Goal: Participate in discussion: Engage in conversation with other users on a specific topic

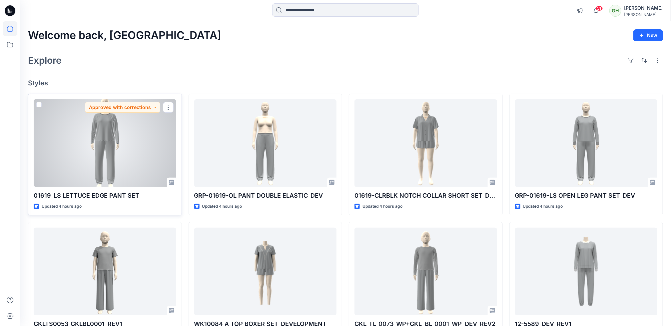
click at [77, 157] on div at bounding box center [105, 143] width 143 height 88
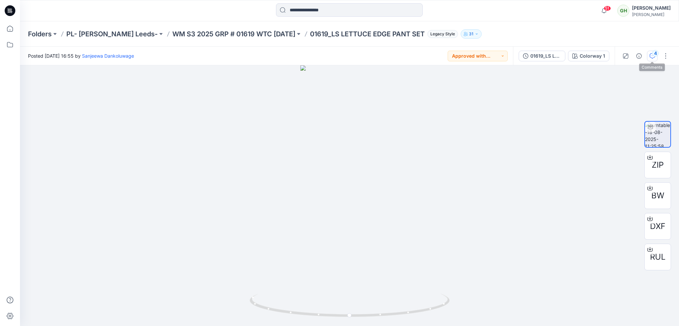
click at [653, 57] on icon "button" at bounding box center [651, 55] width 5 height 5
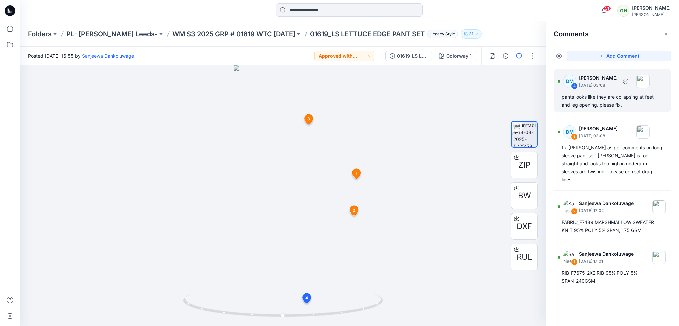
click at [591, 97] on div "pants looks like they are collapsing at feet and leg opening. please fix." at bounding box center [611, 101] width 101 height 16
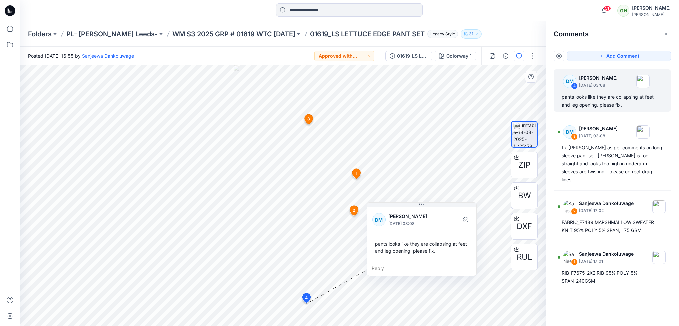
drag, startPoint x: 342, startPoint y: 294, endPoint x: 413, endPoint y: 254, distance: 81.1
click at [413, 254] on div "pants looks like they are collapsing at feet and leg opening. please fix." at bounding box center [421, 247] width 99 height 19
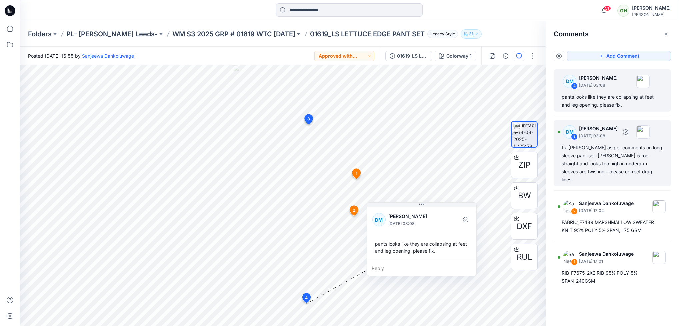
click at [613, 166] on div "fix [PERSON_NAME] as per comments on long sleeve pant set. [PERSON_NAME] is too…" at bounding box center [611, 164] width 101 height 40
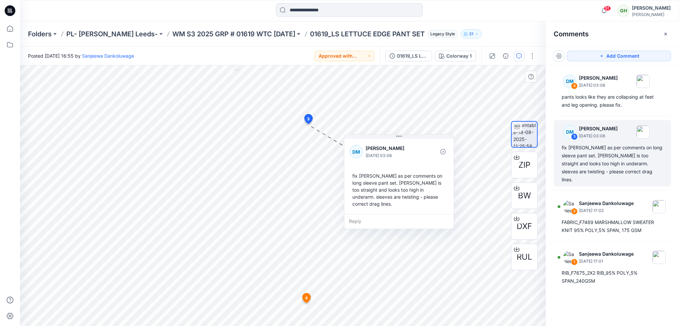
drag, startPoint x: 336, startPoint y: 197, endPoint x: 382, endPoint y: 204, distance: 46.5
click at [382, 204] on div "[PERSON_NAME] [DATE] 03:08 fix [PERSON_NAME] as per comments on long sleeve pan…" at bounding box center [398, 175] width 109 height 77
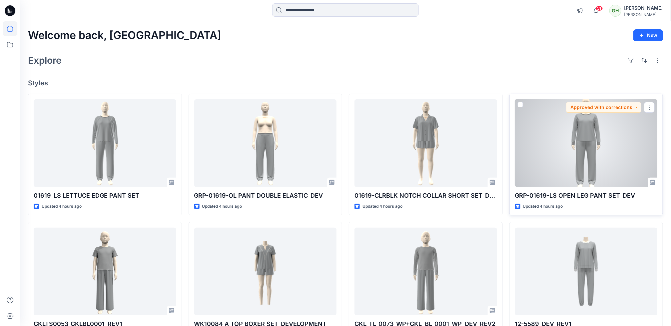
click at [576, 141] on div at bounding box center [586, 143] width 143 height 88
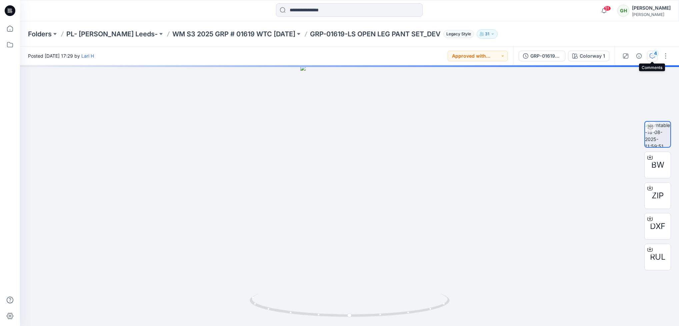
click at [655, 56] on div "4" at bounding box center [655, 53] width 7 height 7
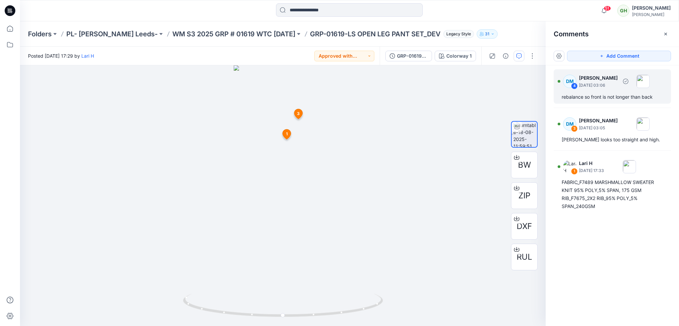
click at [594, 102] on div "DM 4 [PERSON_NAME] [DATE] 03:06 rebalance so front is not longer than back" at bounding box center [611, 86] width 117 height 34
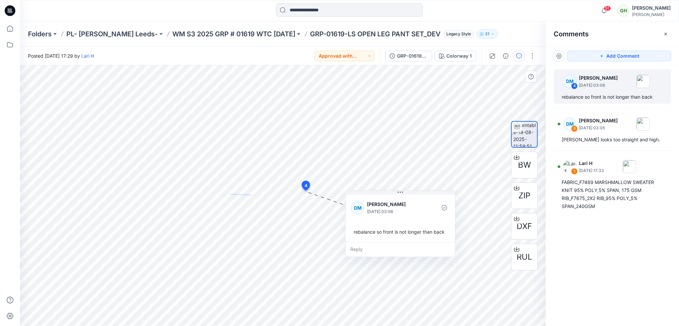
drag, startPoint x: 371, startPoint y: 256, endPoint x: 424, endPoint y: 252, distance: 52.8
click at [424, 252] on div "Reply" at bounding box center [399, 249] width 109 height 15
click at [614, 136] on div "[PERSON_NAME] looks too straight and high." at bounding box center [611, 140] width 101 height 8
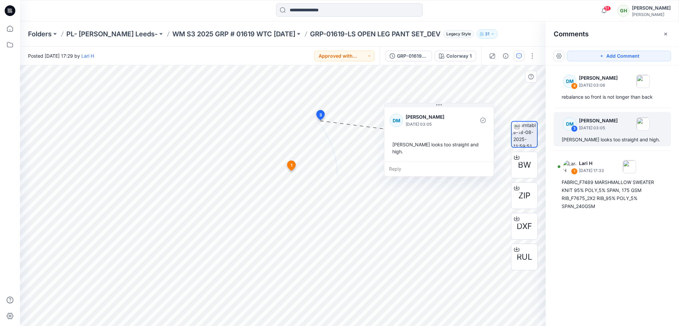
drag, startPoint x: 395, startPoint y: 119, endPoint x: 441, endPoint y: 153, distance: 56.9
click at [441, 153] on div "[PERSON_NAME] [DATE] 03:05 [PERSON_NAME] looks too straight and high." at bounding box center [438, 134] width 109 height 56
